Goal: Task Accomplishment & Management: Use online tool/utility

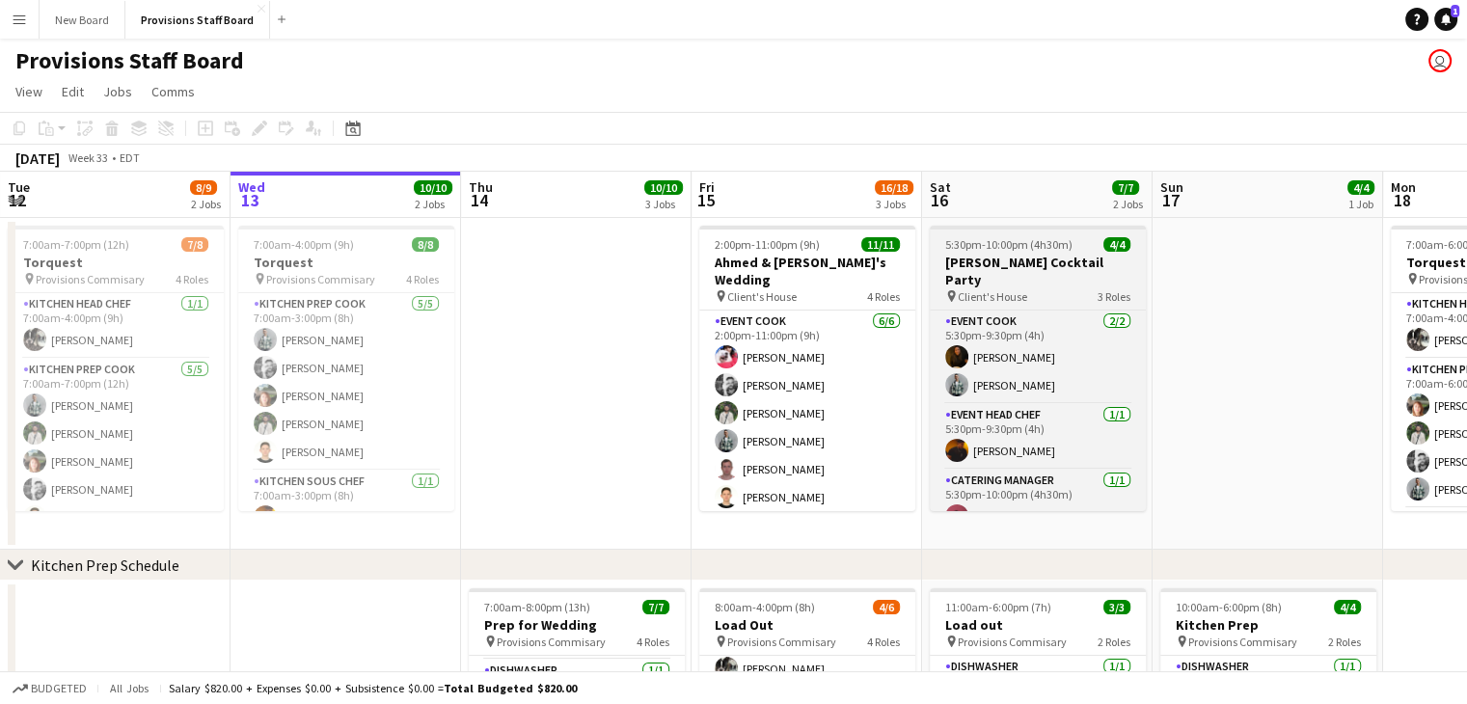
click at [1003, 251] on span "5:30pm-10:00pm (4h30m)" at bounding box center [1008, 244] width 127 height 14
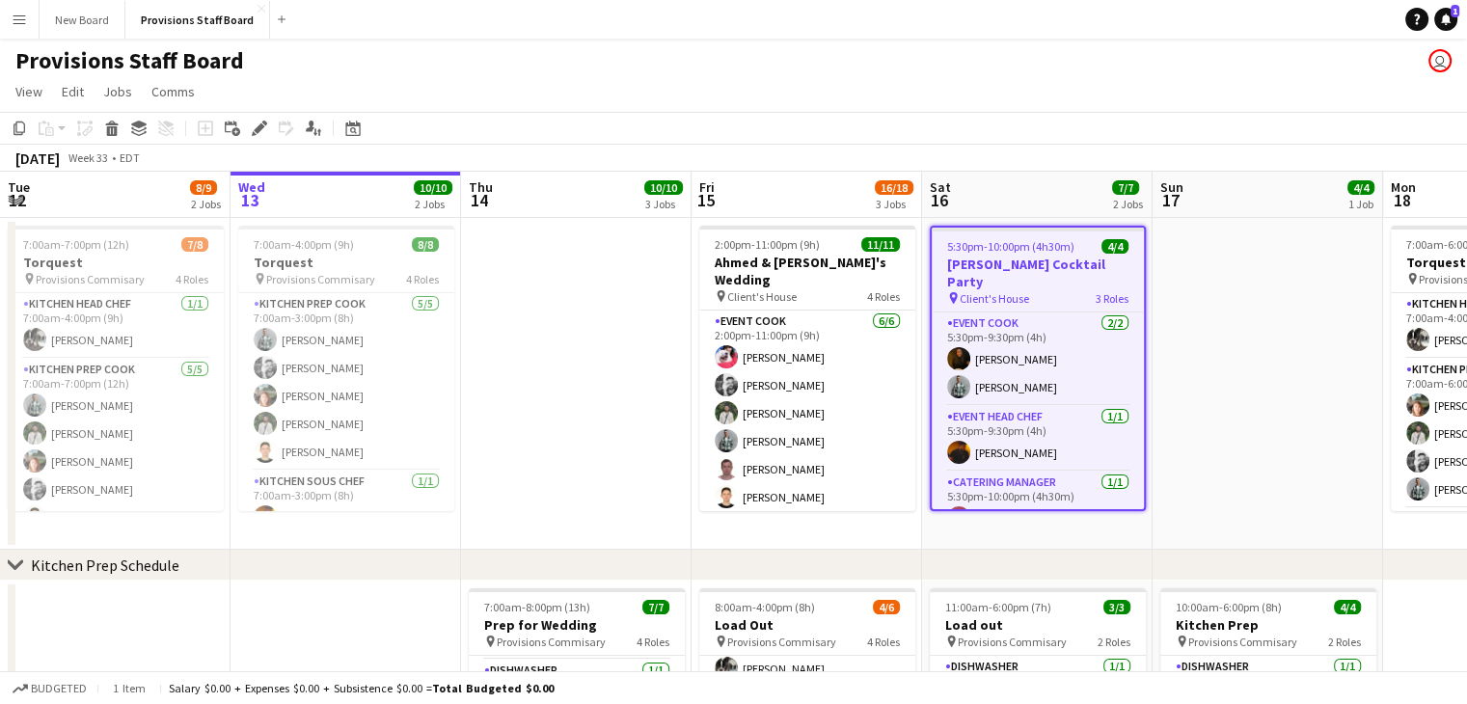
click at [1003, 251] on span "5:30pm-10:00pm (4h30m)" at bounding box center [1010, 246] width 127 height 14
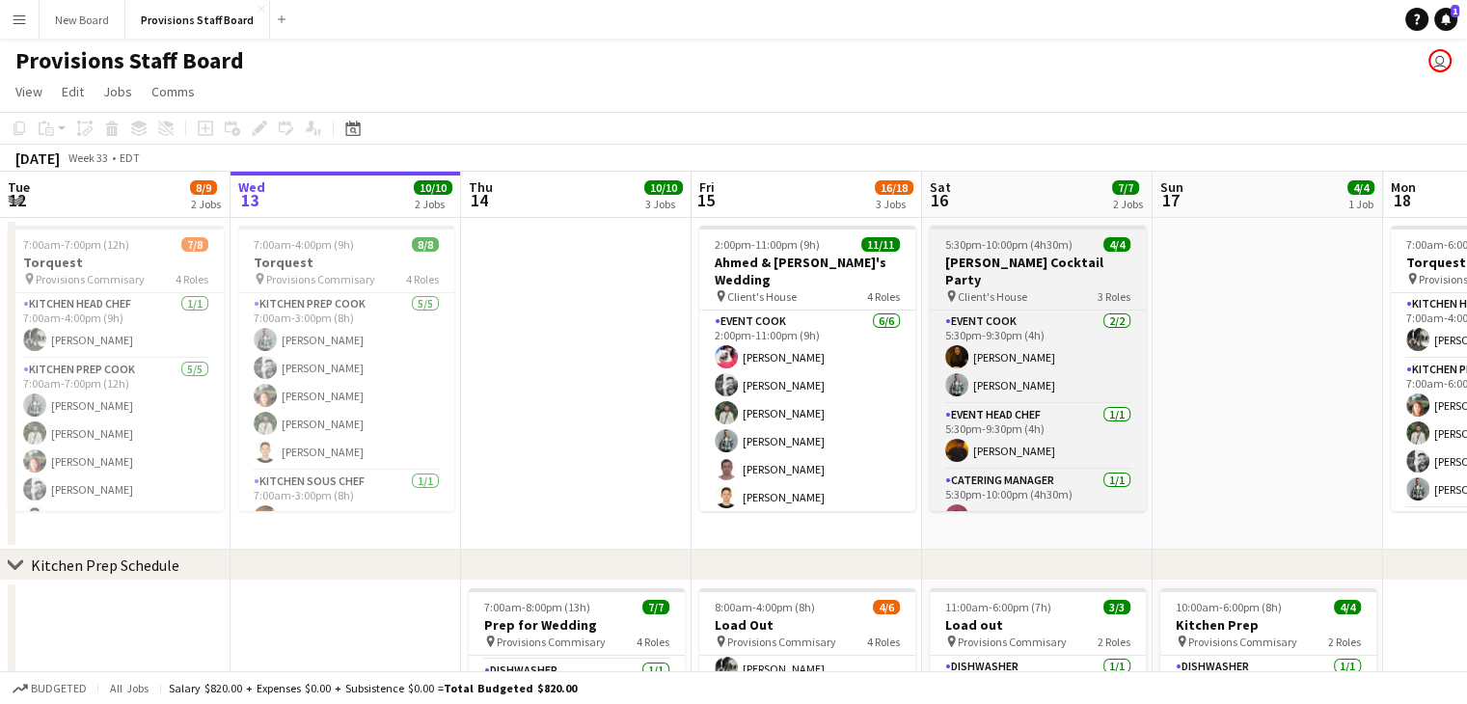
click at [1003, 251] on span "5:30pm-10:00pm (4h30m)" at bounding box center [1008, 244] width 127 height 14
